Goal: Task Accomplishment & Management: Complete application form

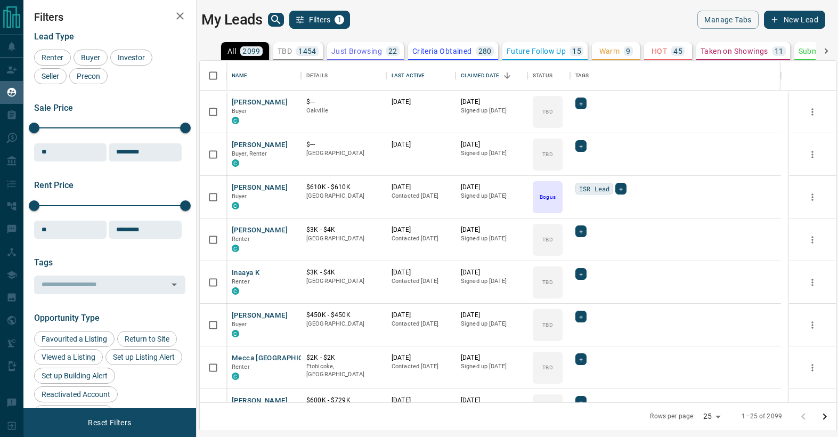
scroll to position [333, 628]
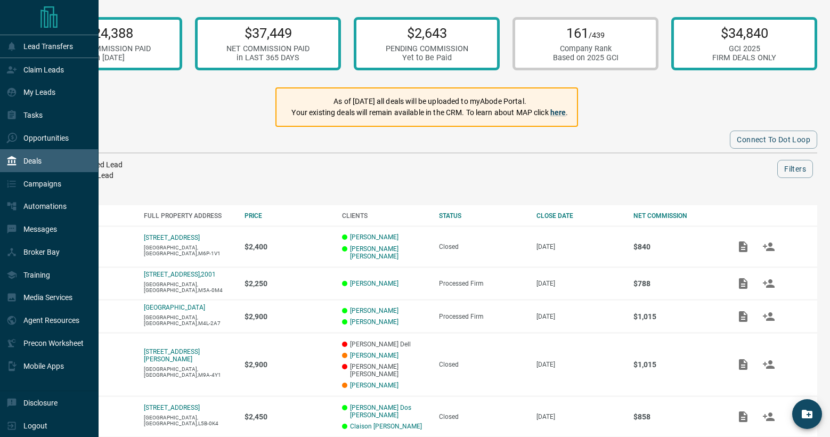
click at [32, 165] on p "Deals" at bounding box center [32, 161] width 18 height 9
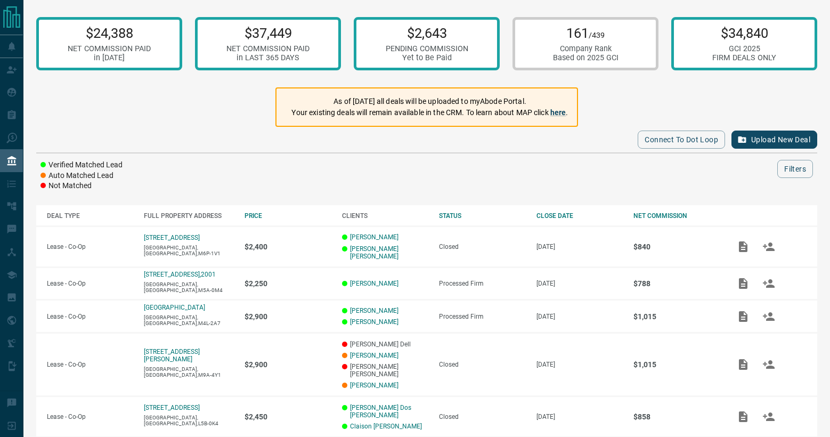
click at [768, 136] on button "Upload New Deal" at bounding box center [774, 139] width 86 height 18
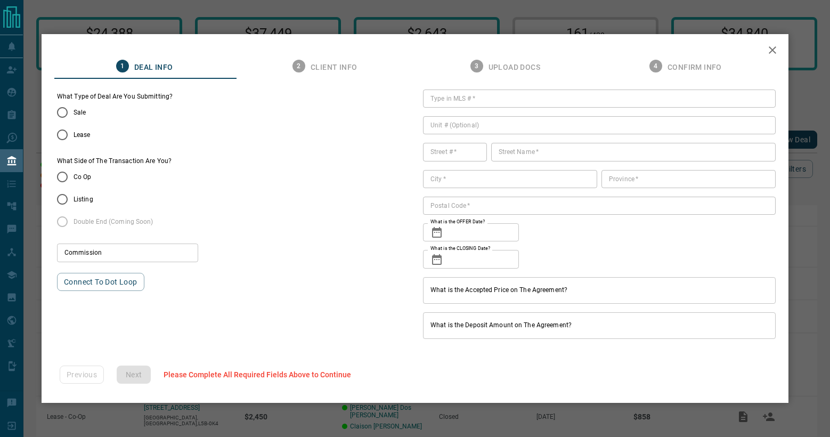
click at [84, 197] on span "Listing" at bounding box center [83, 199] width 20 height 10
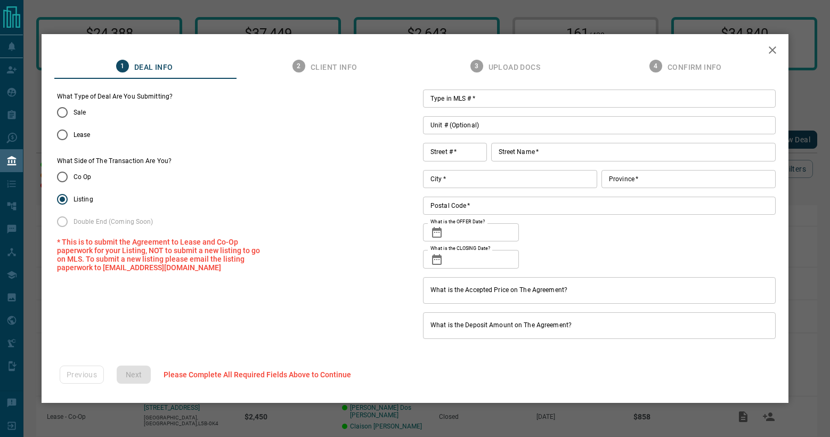
click at [83, 133] on span "Lease" at bounding box center [81, 135] width 17 height 10
click at [453, 101] on input "Type in MLS #   *" at bounding box center [599, 98] width 353 height 18
click at [321, 61] on div "1 Deal Info 2 Client Info 3 Upload Docs 4 Confirm Info" at bounding box center [414, 66] width 721 height 26
click at [511, 67] on div "1 Deal Info 2 Client Info 3 Upload Docs 4 Confirm Info" at bounding box center [414, 66] width 721 height 26
click at [776, 52] on icon "button" at bounding box center [771, 49] width 7 height 7
